Goal: Ask a question

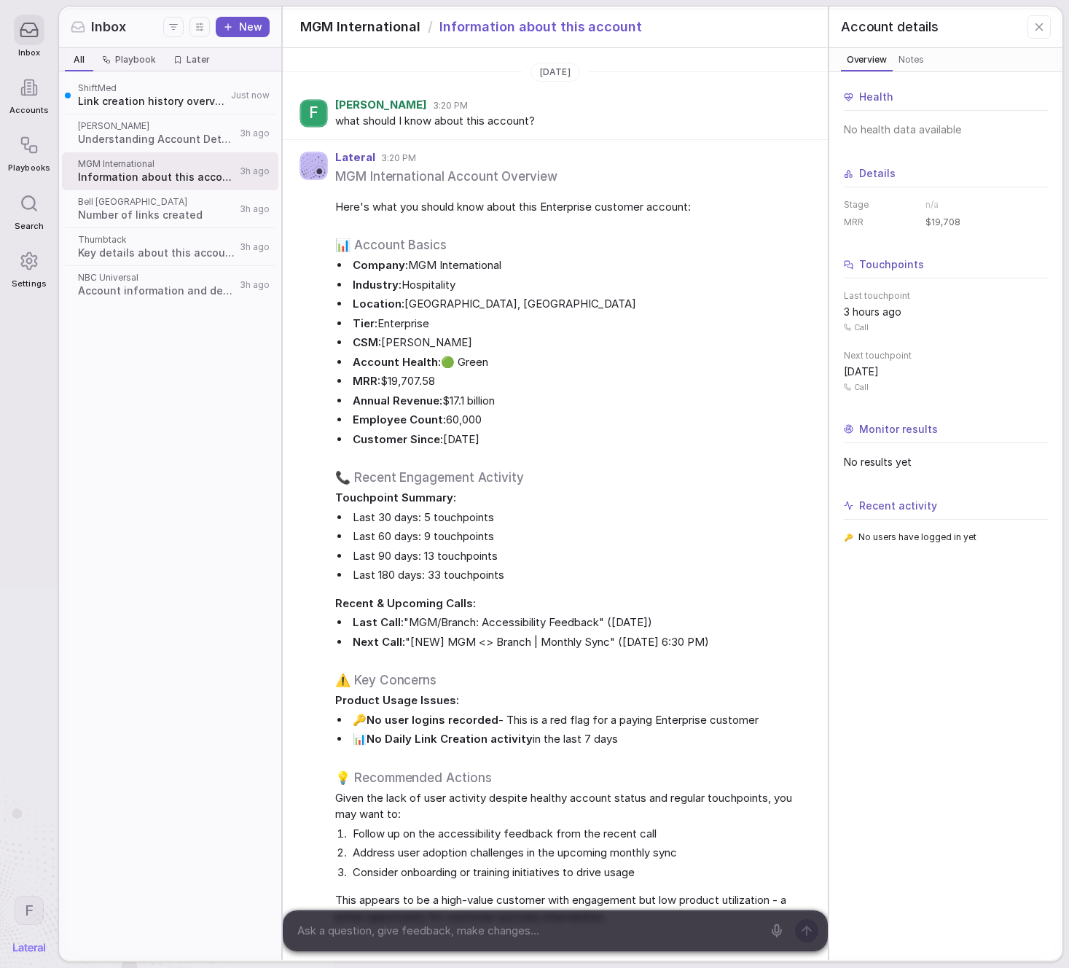
scroll to position [12, 0]
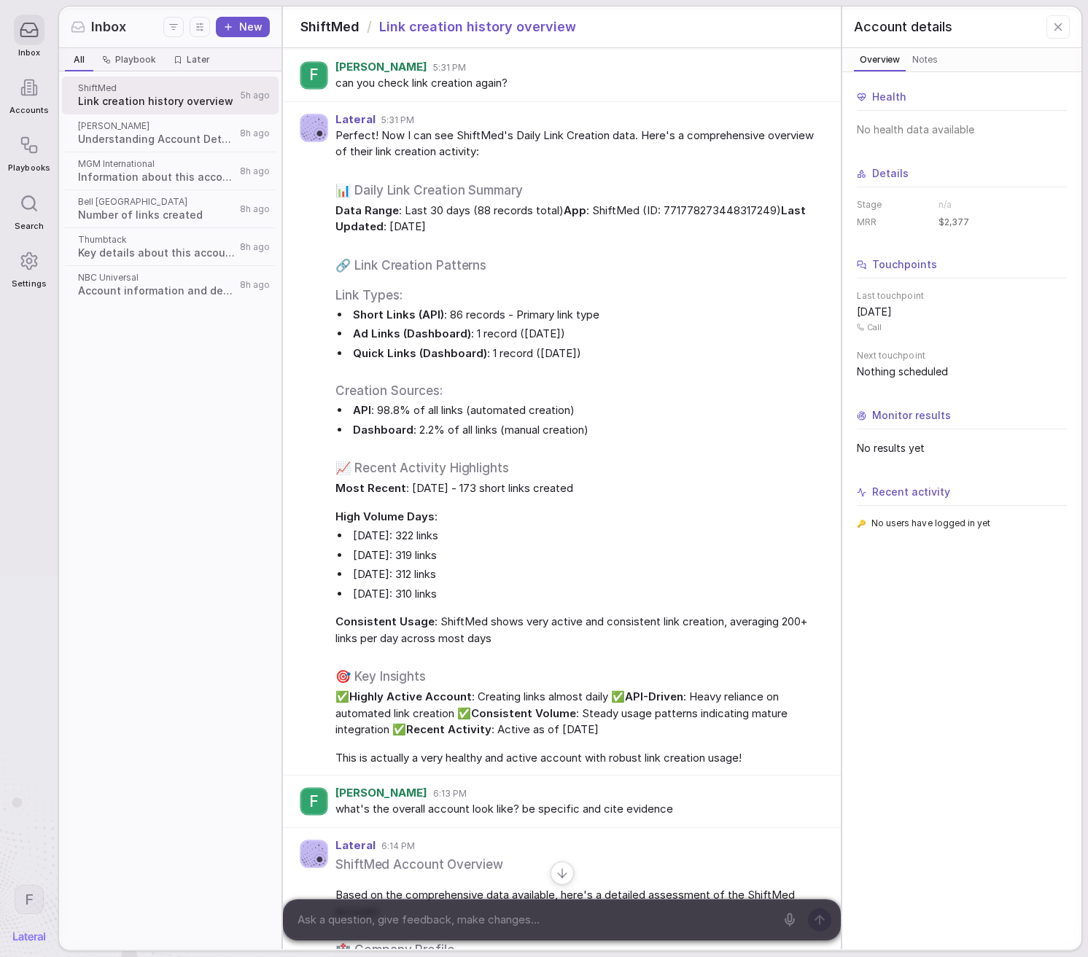
scroll to position [1122, 0]
click at [133, 217] on span "Number of links created" at bounding box center [156, 215] width 157 height 15
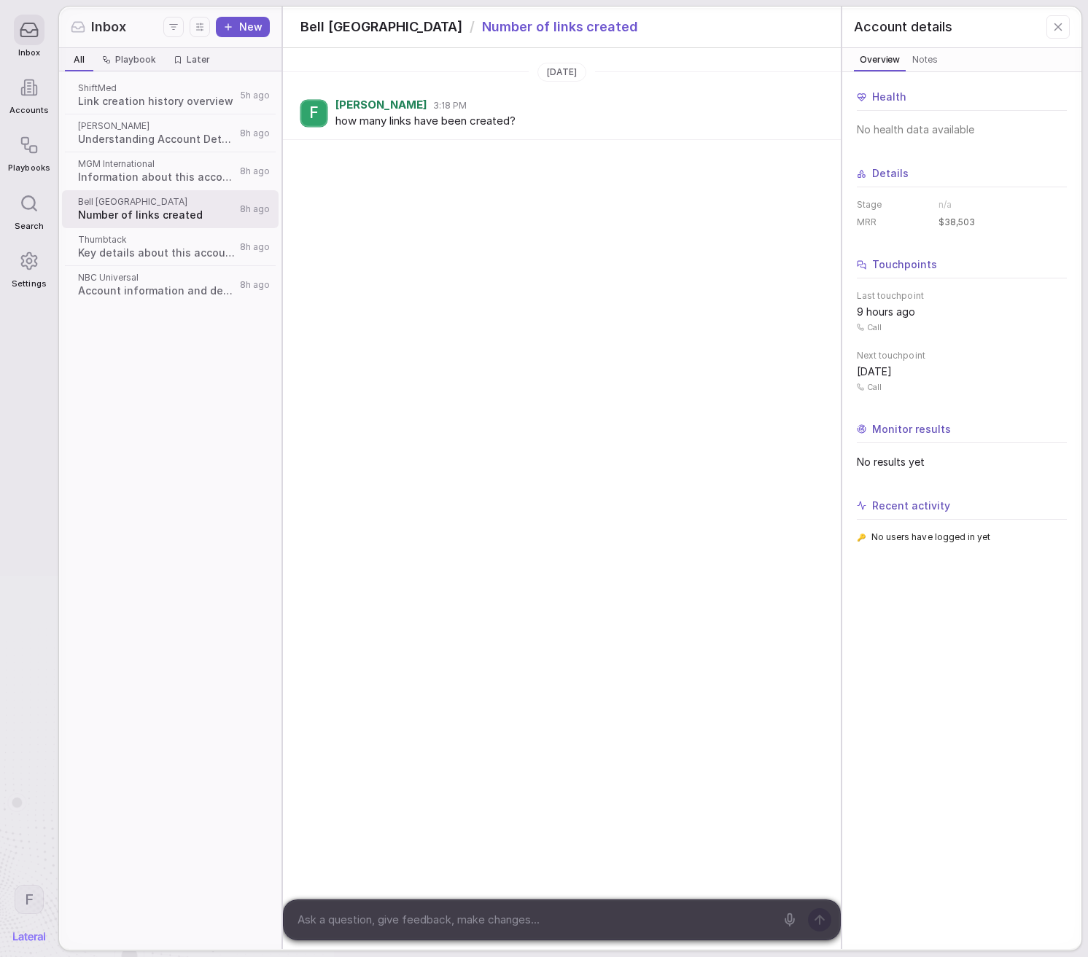
click at [511, 923] on textarea at bounding box center [533, 920] width 483 height 22
type textarea "h"
type textarea "w"
type textarea "what's the link creation trend on this account?"
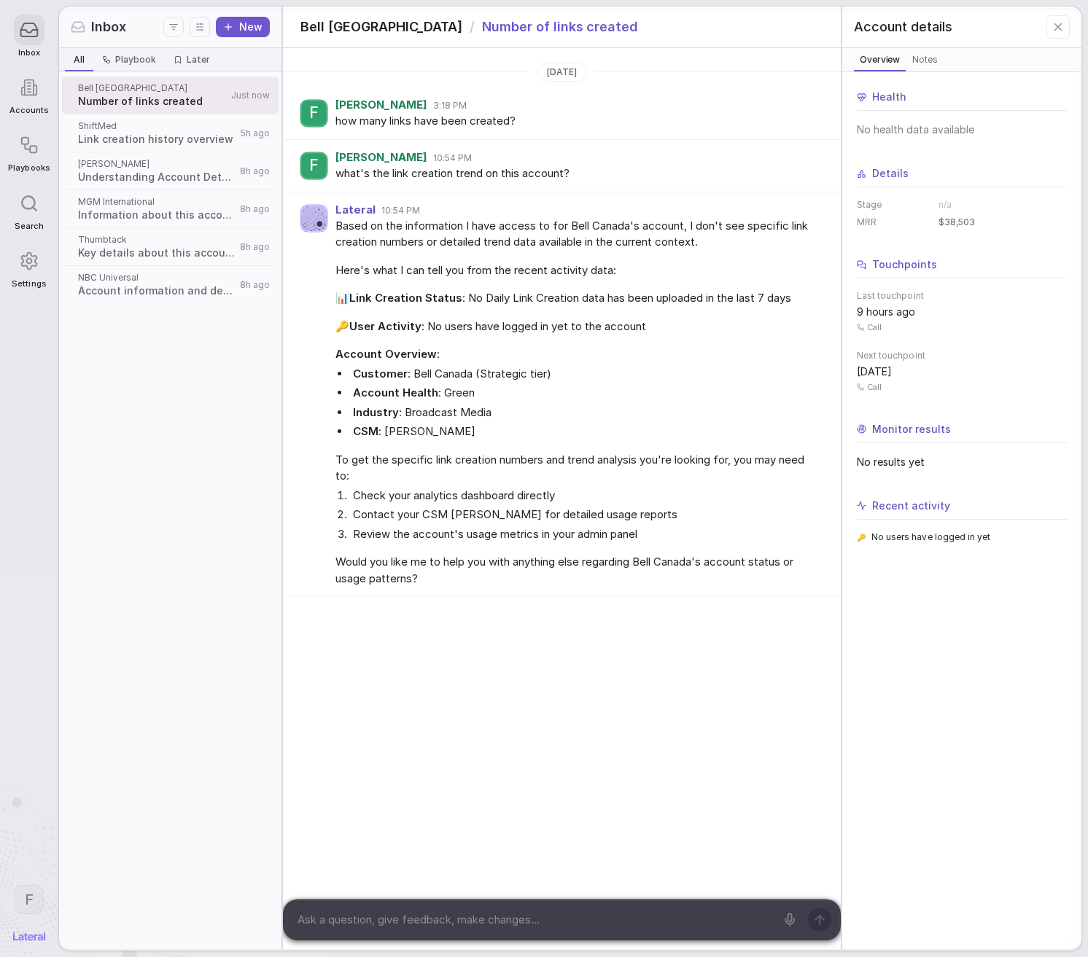
click at [138, 176] on span "Understanding Account Details and Requirements" at bounding box center [156, 177] width 157 height 15
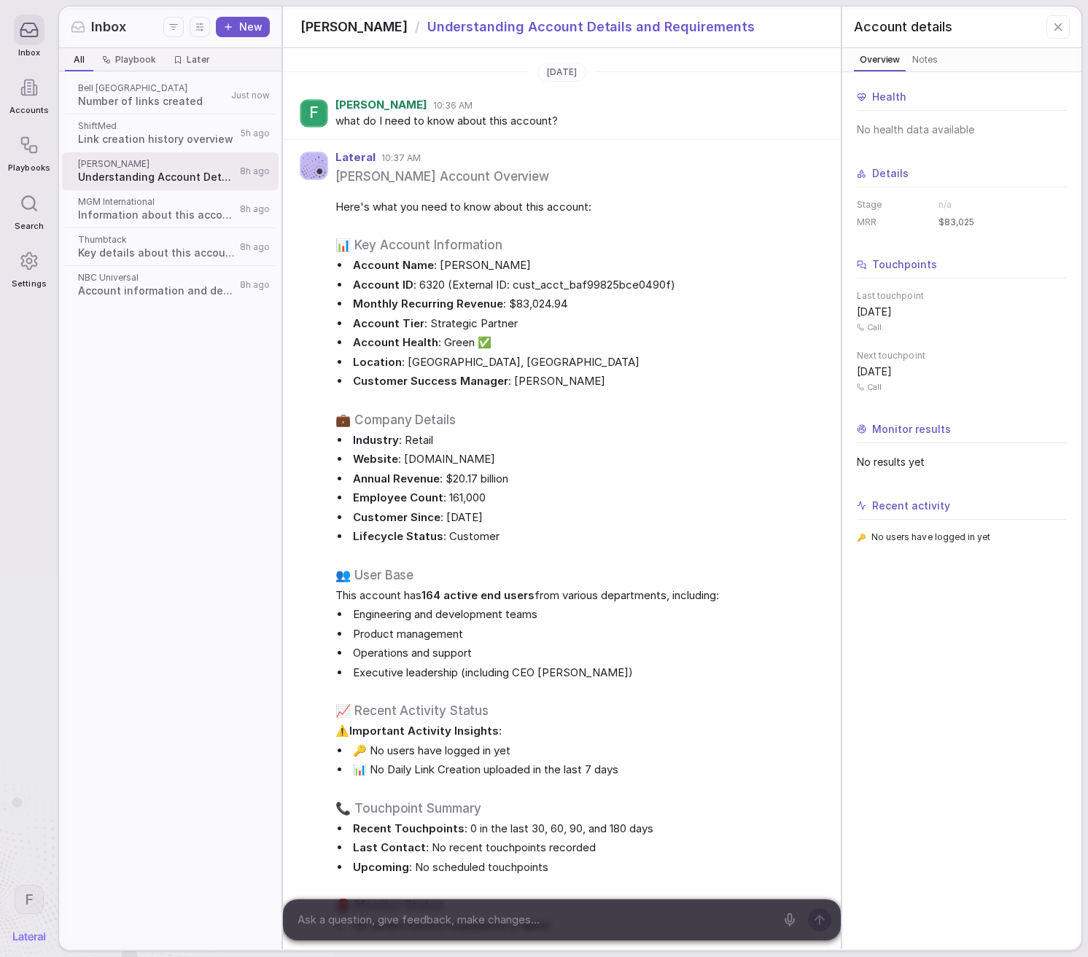
click at [553, 915] on textarea at bounding box center [533, 920] width 483 height 22
type textarea "what's the link creation trend look like?"
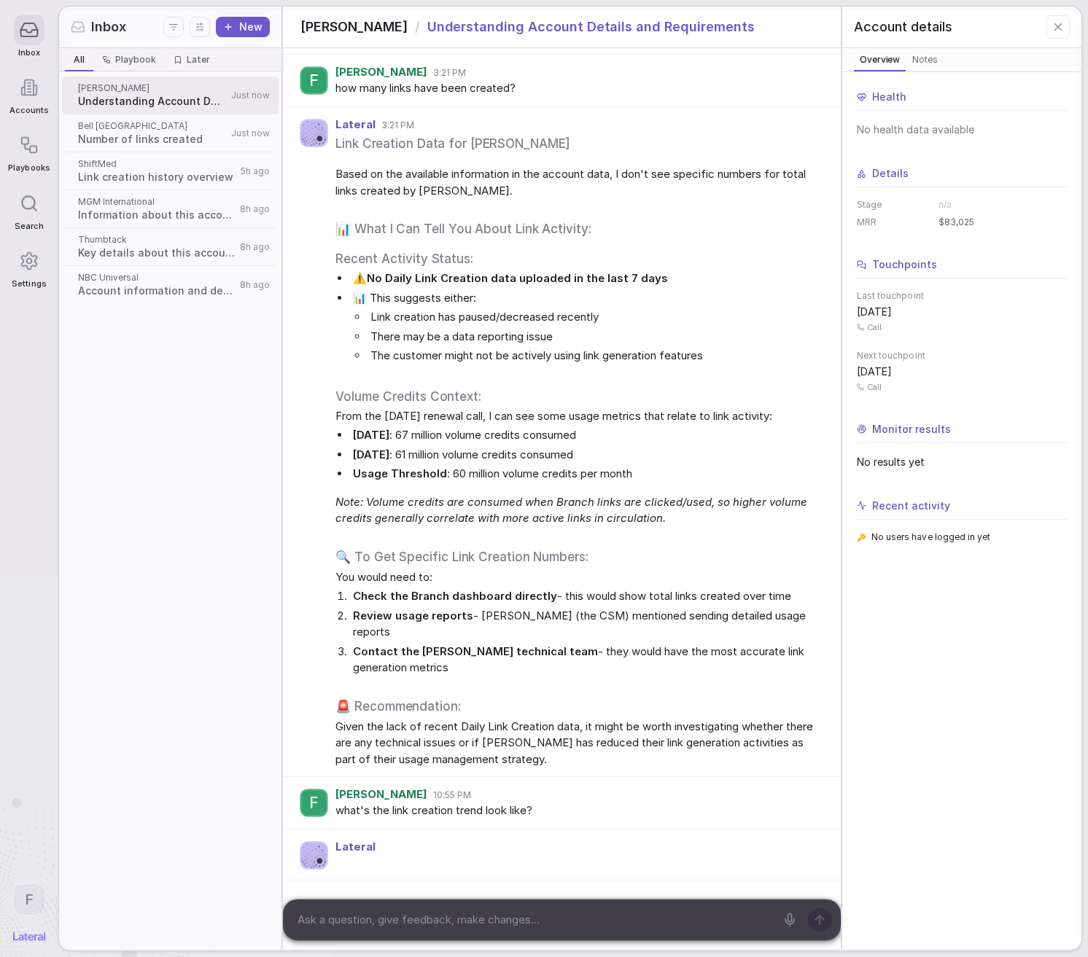
click at [164, 139] on span "Number of links created" at bounding box center [152, 139] width 149 height 15
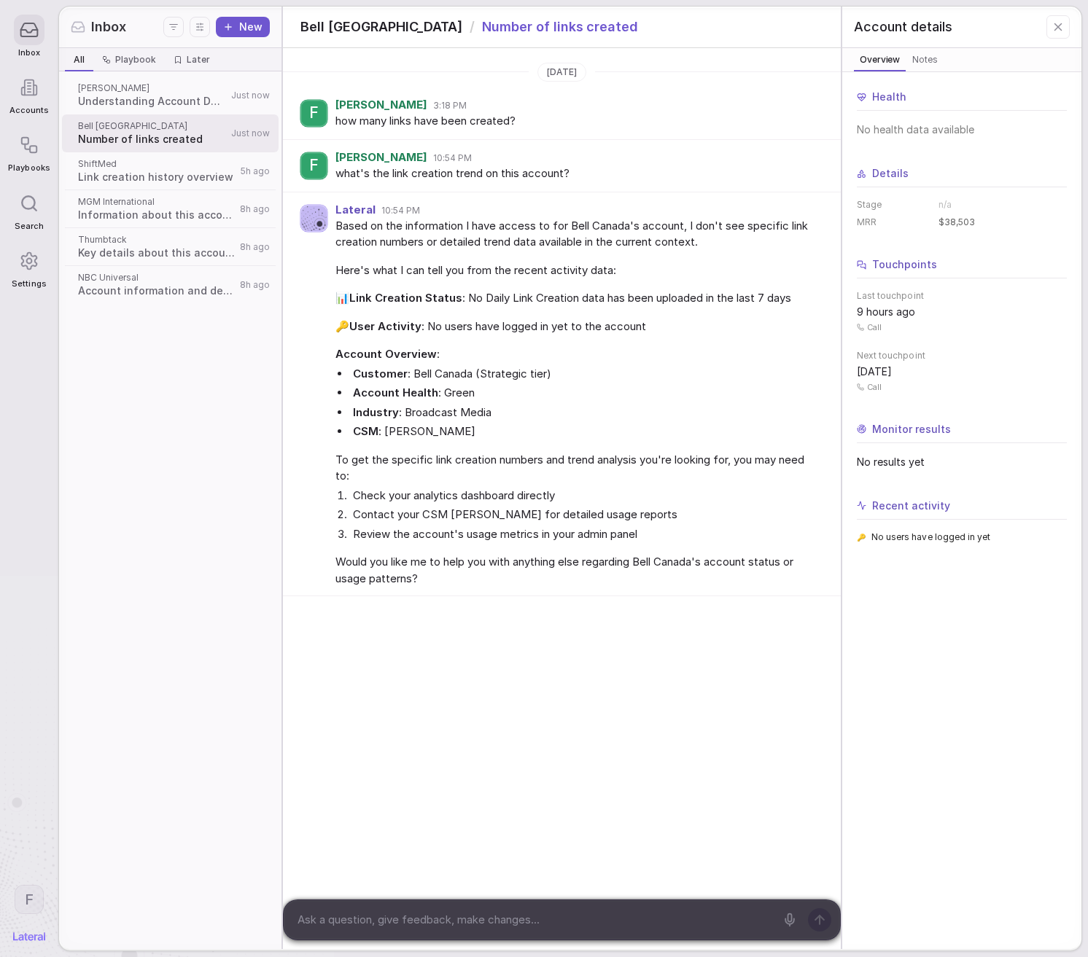
click at [163, 176] on span "Link creation history overview" at bounding box center [157, 177] width 158 height 15
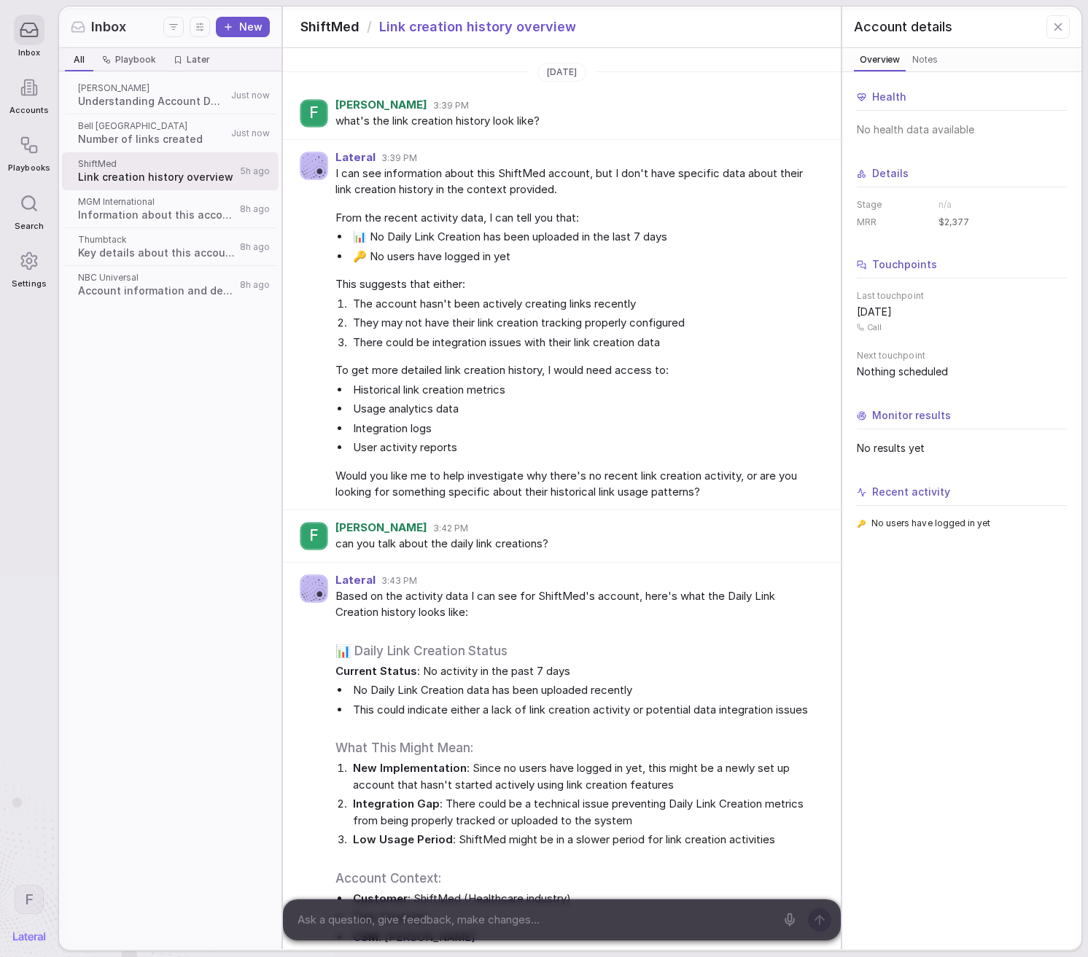
click at [164, 101] on span "Understanding Account Details and Requirements" at bounding box center [152, 101] width 149 height 15
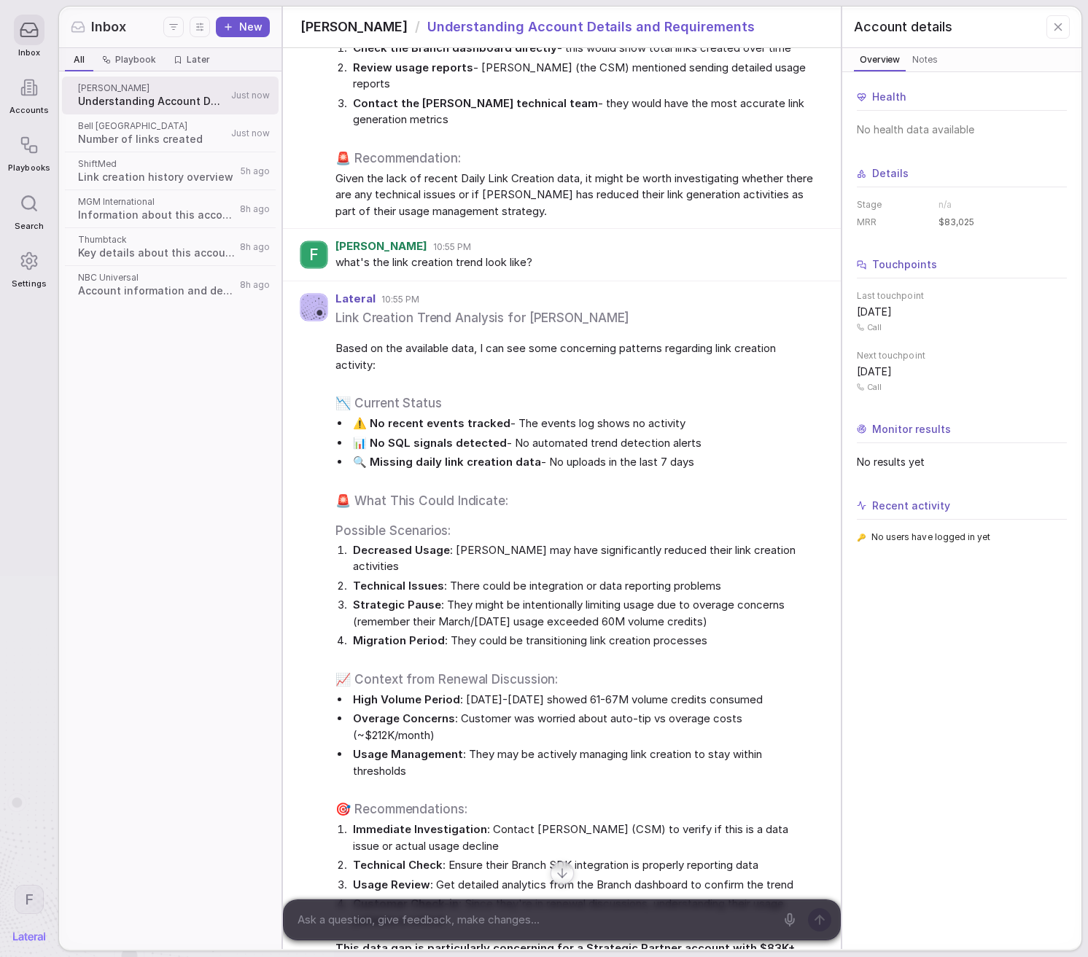
scroll to position [2383, 0]
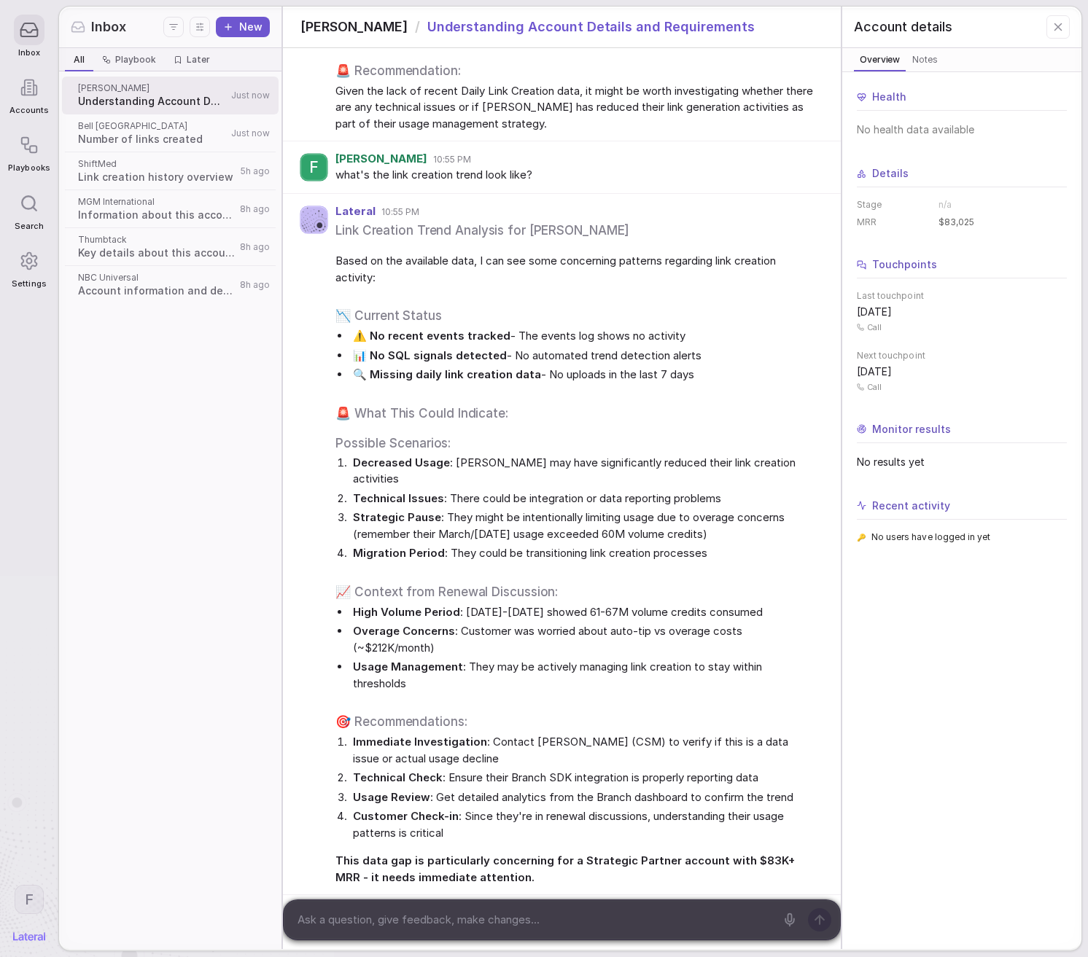
click at [150, 152] on div "ShiftMed Link creation history overview 5h ago" at bounding box center [170, 171] width 217 height 38
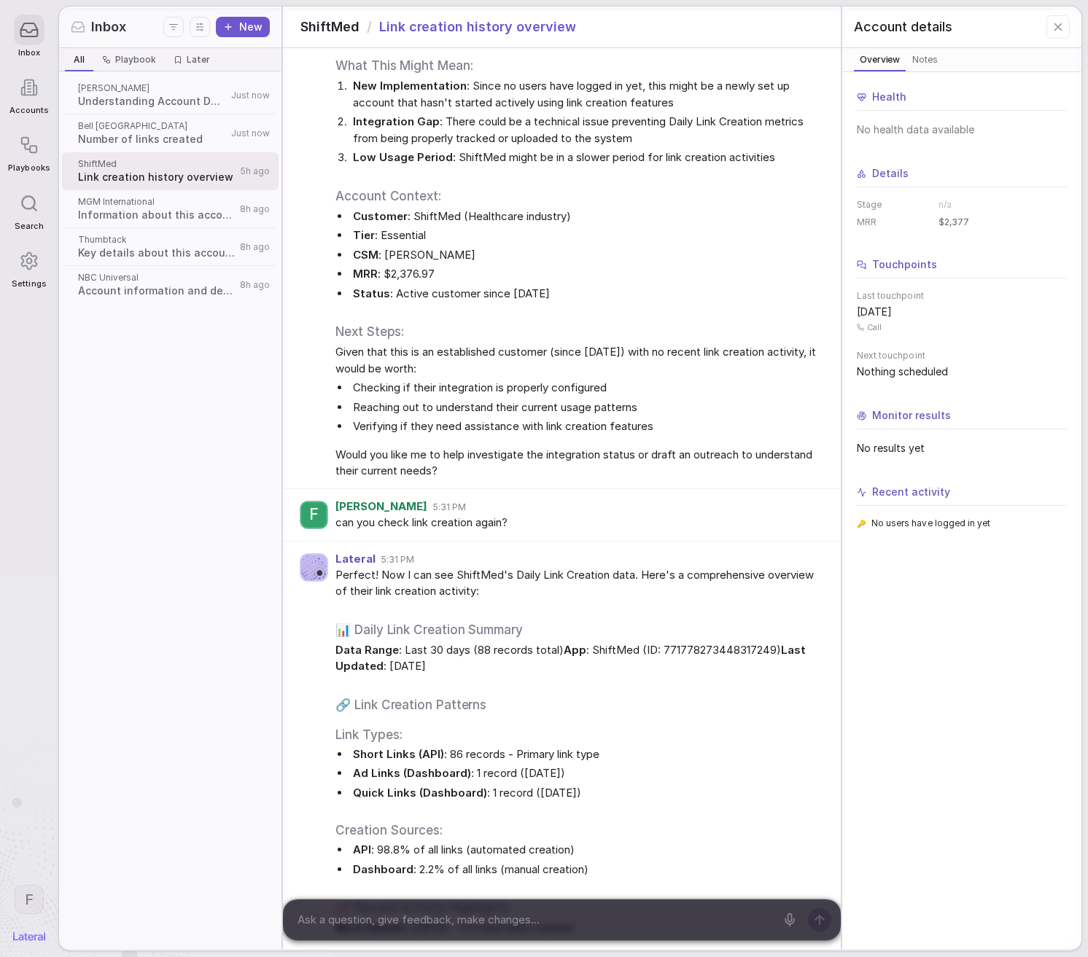
scroll to position [1013, 0]
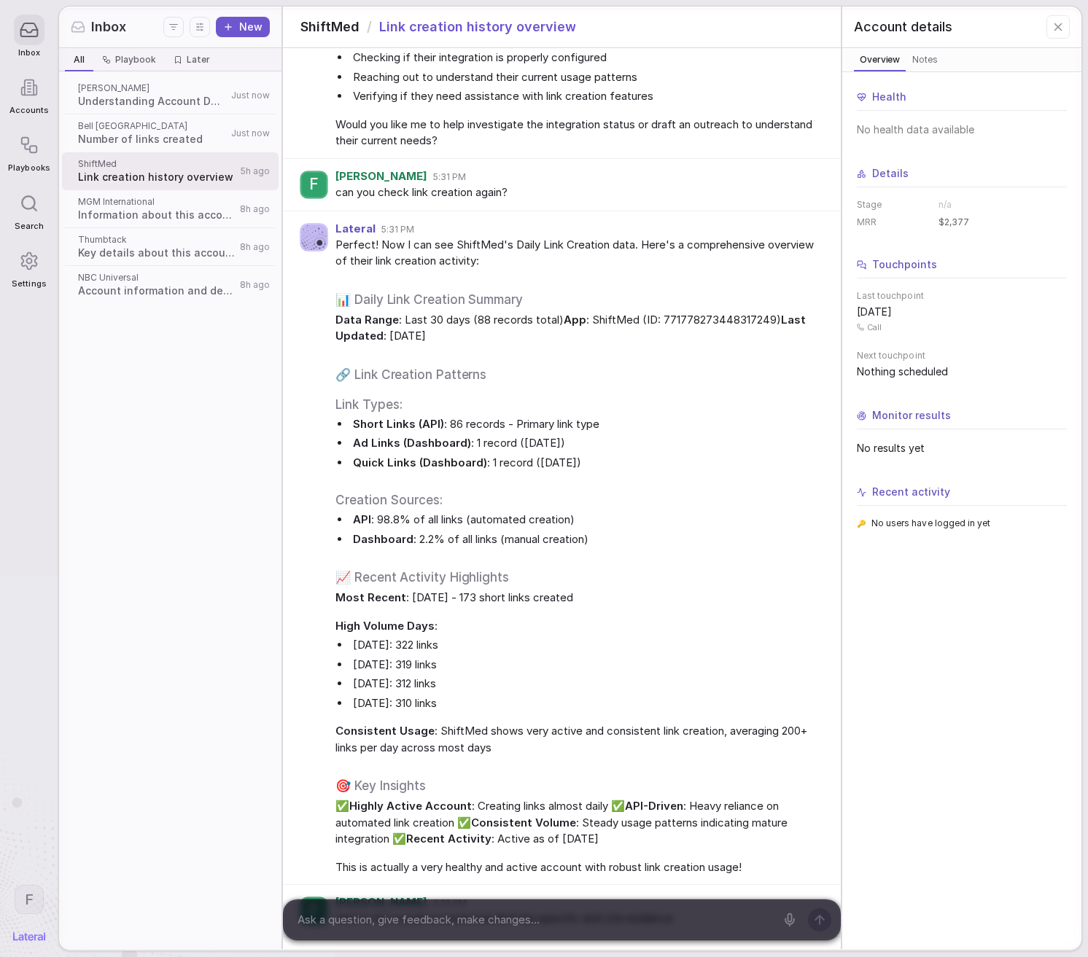
click at [155, 275] on span "NBC Universal" at bounding box center [156, 278] width 157 height 12
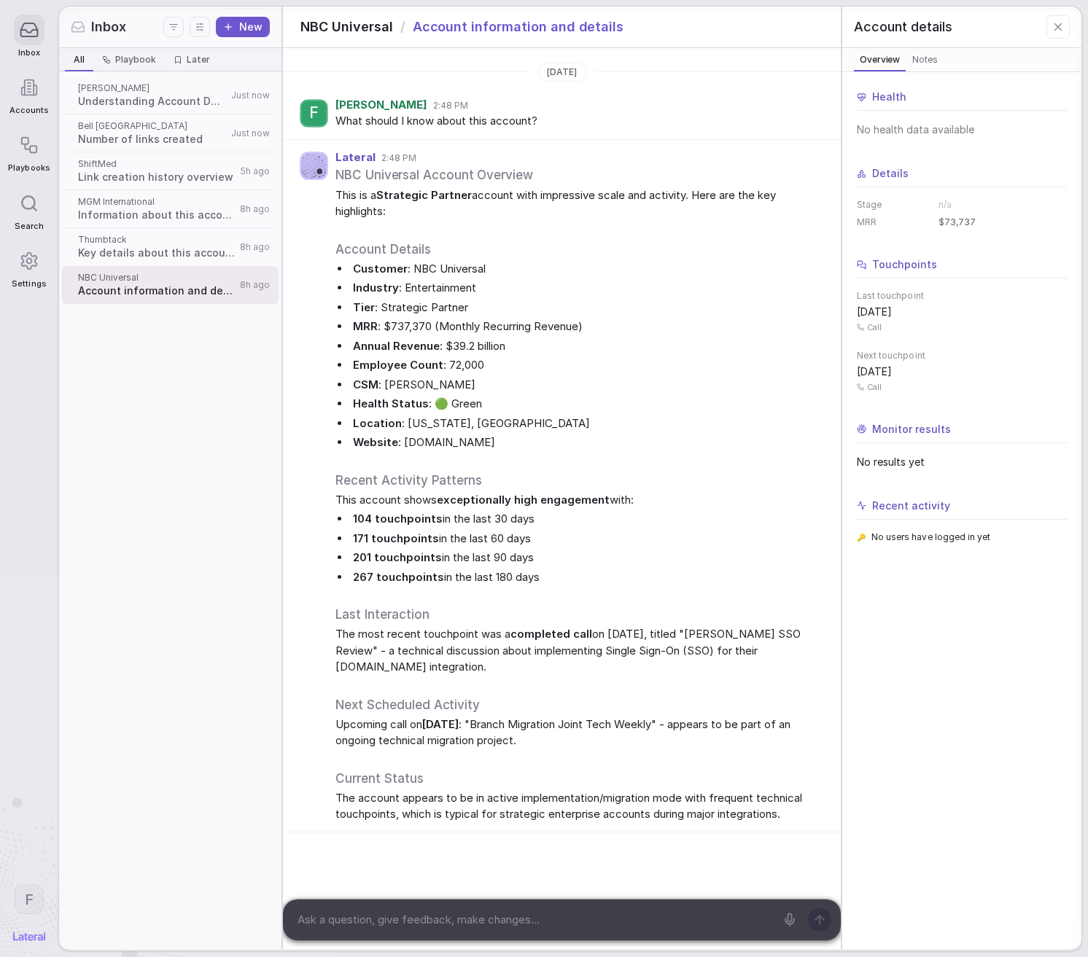
click at [509, 924] on textarea at bounding box center [533, 920] width 483 height 22
click at [514, 917] on textarea at bounding box center [533, 920] width 483 height 22
type textarea "can you check link creation again?"
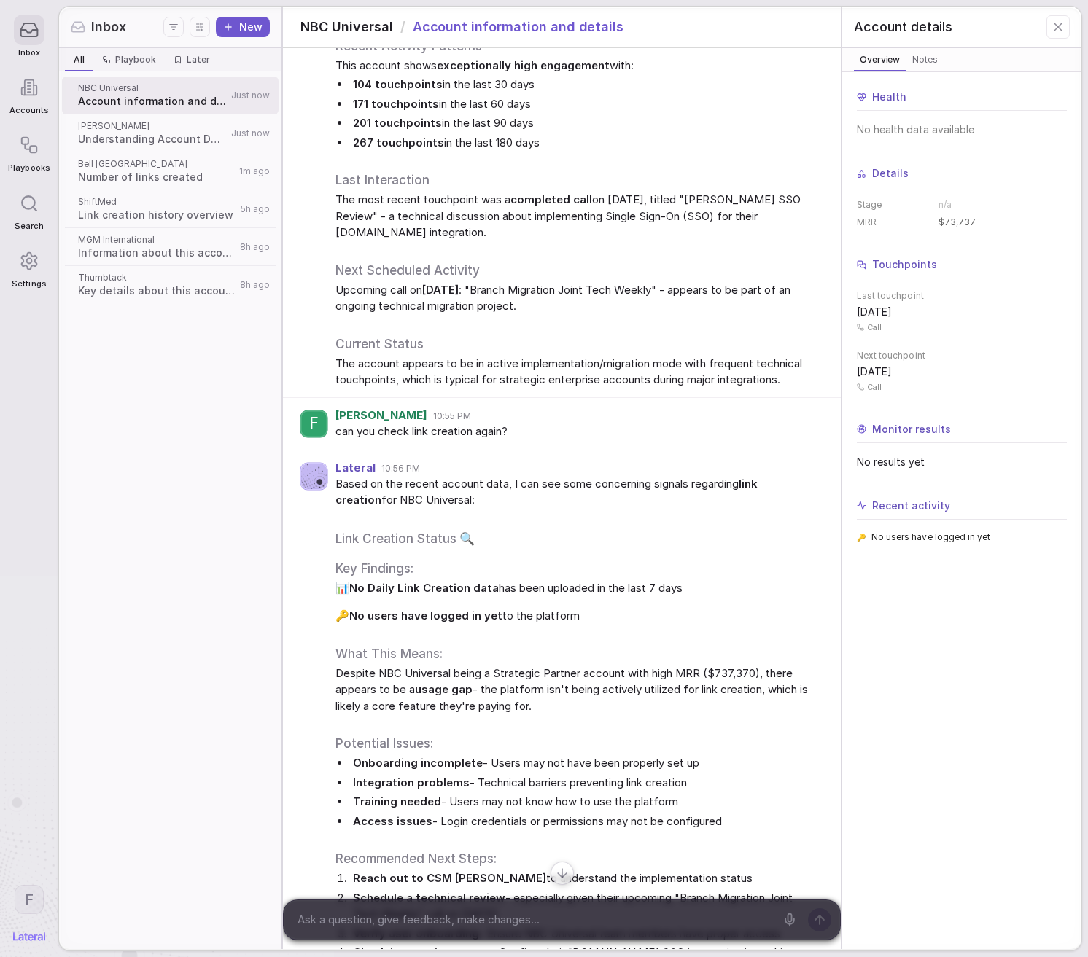
scroll to position [587, 0]
